Goal: Transaction & Acquisition: Purchase product/service

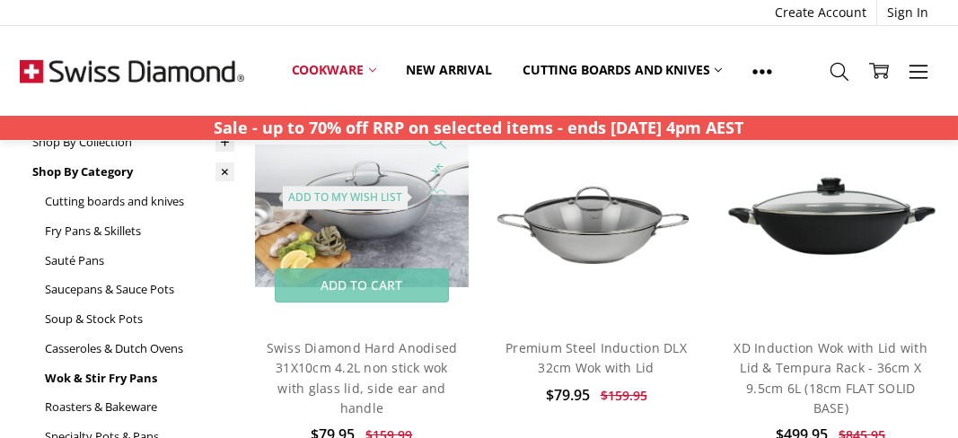
scroll to position [90, 0]
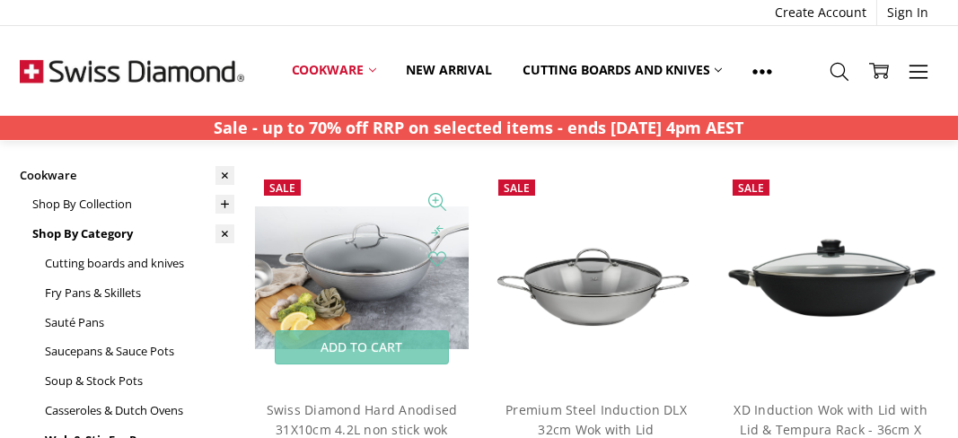
click at [344, 287] on img at bounding box center [362, 278] width 215 height 143
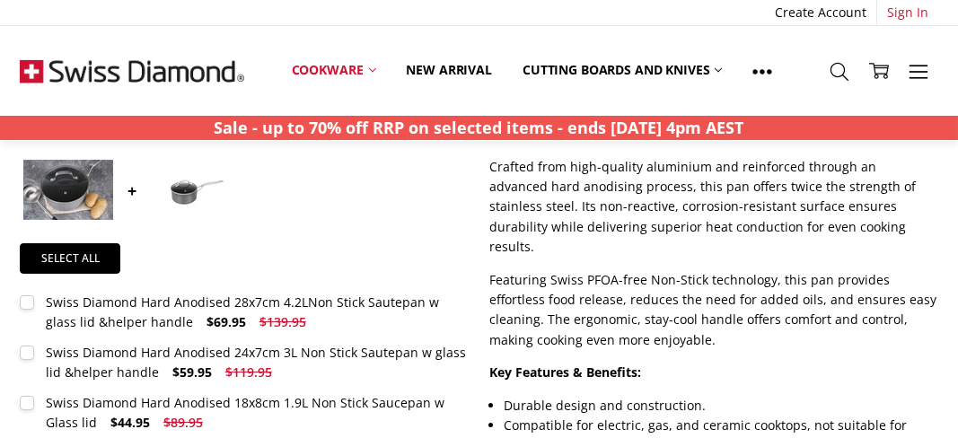
scroll to position [629, 0]
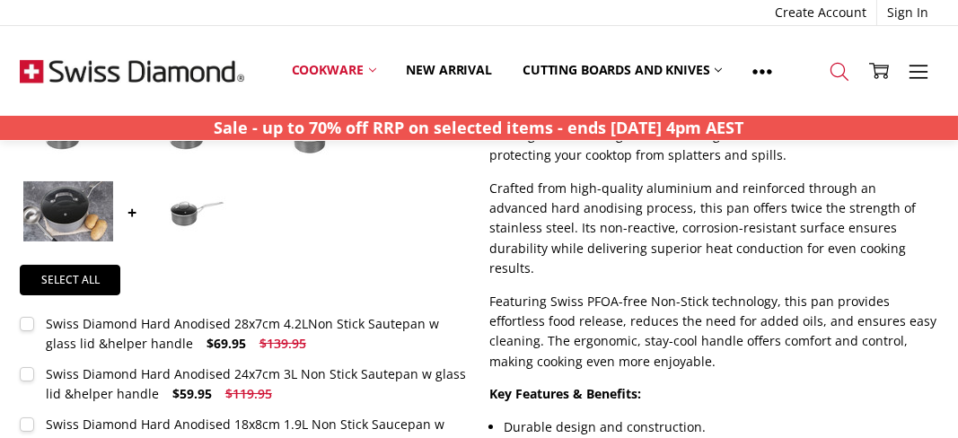
click at [841, 66] on icon at bounding box center [840, 72] width 20 height 20
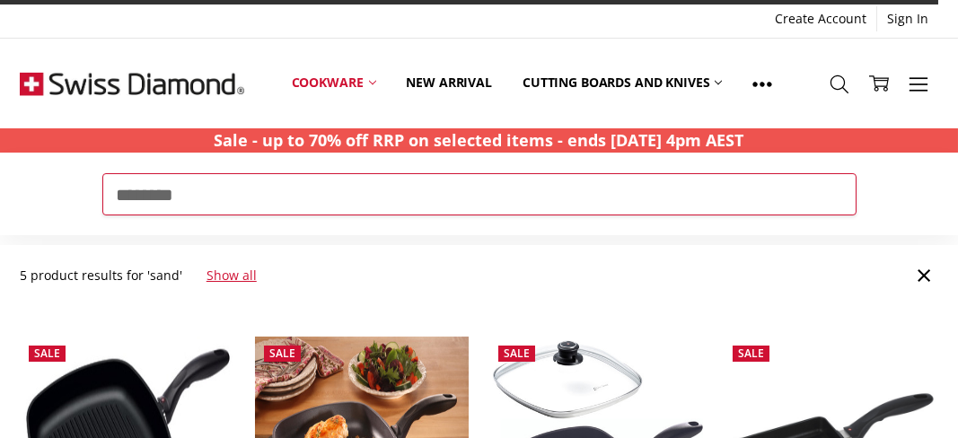
type input "********"
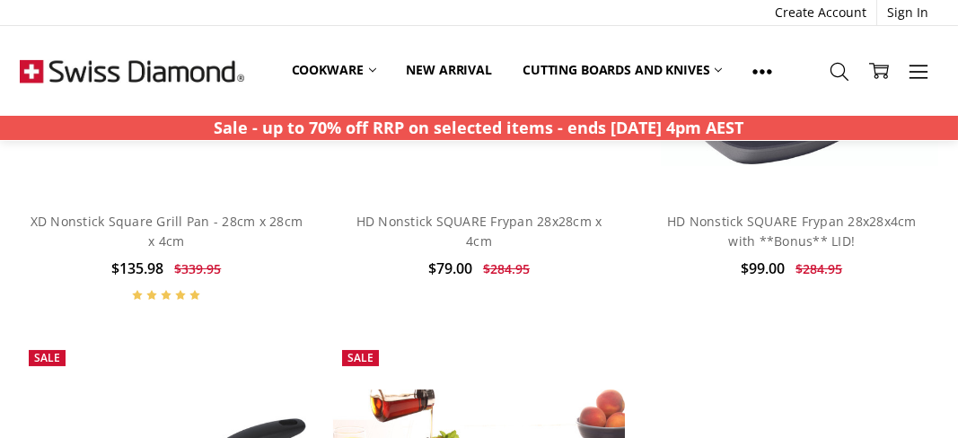
scroll to position [449, 0]
